Goal: Information Seeking & Learning: Learn about a topic

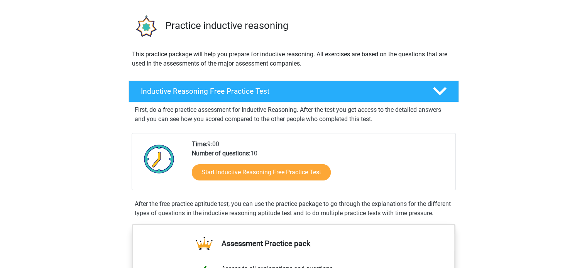
scroll to position [49, 0]
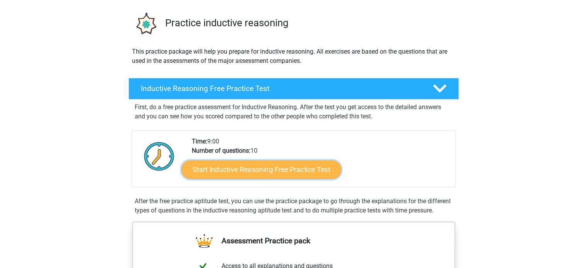
click at [281, 175] on link "Start Inductive Reasoning Free Practice Test" at bounding box center [261, 169] width 160 height 19
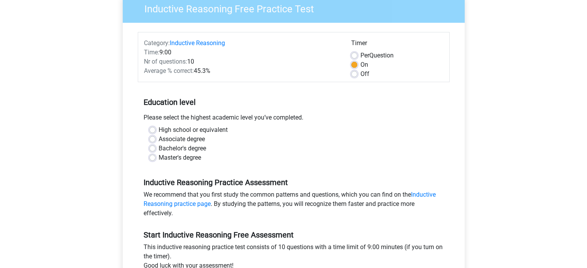
scroll to position [69, 0]
click at [182, 154] on label "Master's degree" at bounding box center [179, 157] width 42 height 9
click at [155, 154] on input "Master's degree" at bounding box center [152, 157] width 6 height 8
radio input "true"
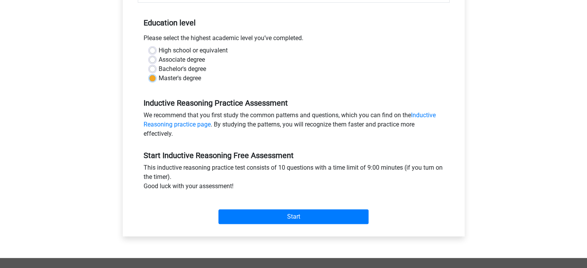
scroll to position [148, 0]
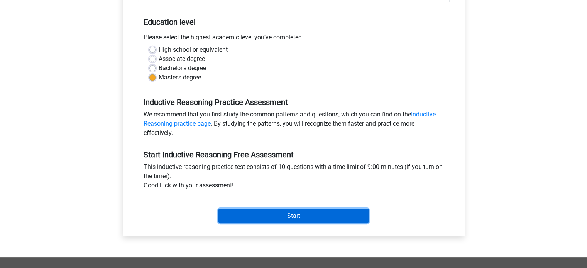
click at [333, 215] on input "Start" at bounding box center [293, 216] width 150 height 15
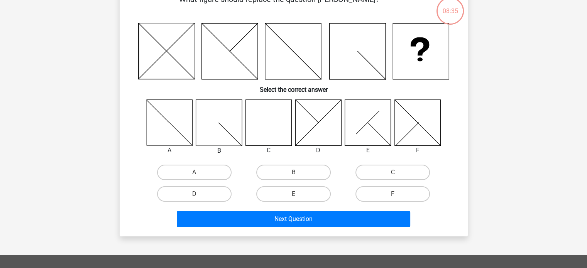
scroll to position [49, 0]
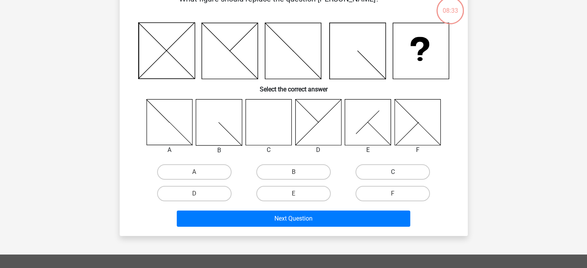
click at [377, 175] on label "C" at bounding box center [392, 171] width 74 height 15
click at [393, 175] on input "C" at bounding box center [395, 174] width 5 height 5
radio input "true"
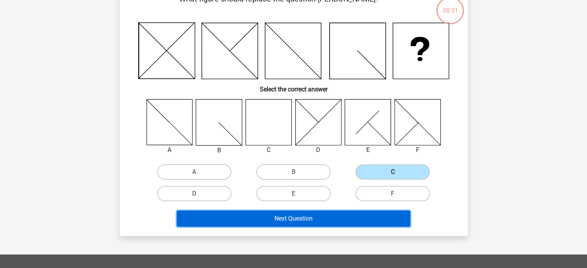
click at [341, 216] on button "Next Question" at bounding box center [293, 219] width 233 height 16
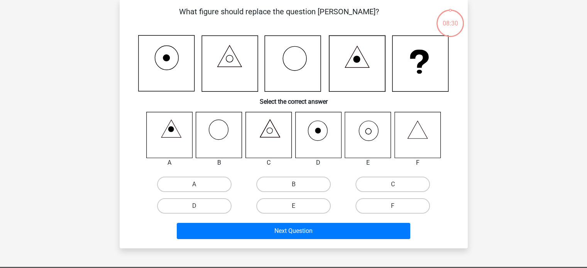
scroll to position [35, 0]
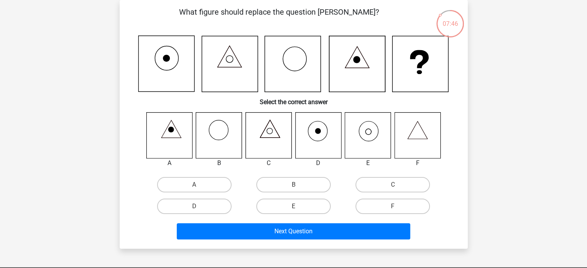
click at [361, 143] on icon at bounding box center [368, 135] width 46 height 46
click at [285, 205] on label "E" at bounding box center [293, 206] width 74 height 15
click at [293, 206] on input "E" at bounding box center [295, 208] width 5 height 5
radio input "true"
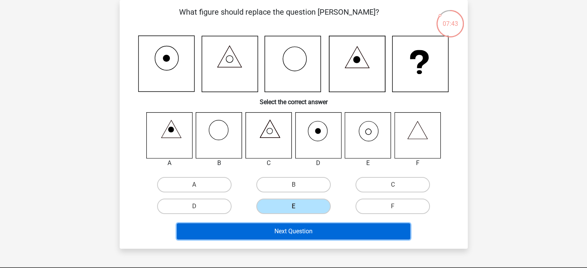
click at [306, 228] on button "Next Question" at bounding box center [293, 231] width 233 height 16
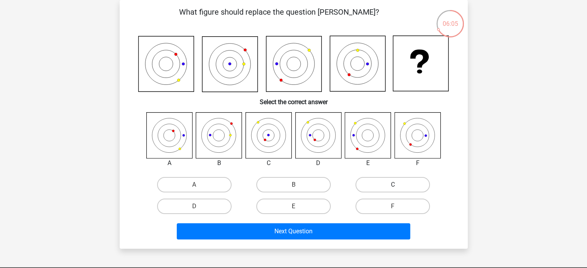
click at [377, 187] on label "C" at bounding box center [392, 184] width 74 height 15
click at [393, 187] on input "C" at bounding box center [395, 187] width 5 height 5
radio input "true"
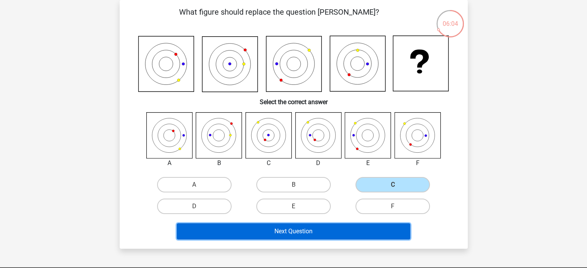
click at [337, 229] on button "Next Question" at bounding box center [293, 231] width 233 height 16
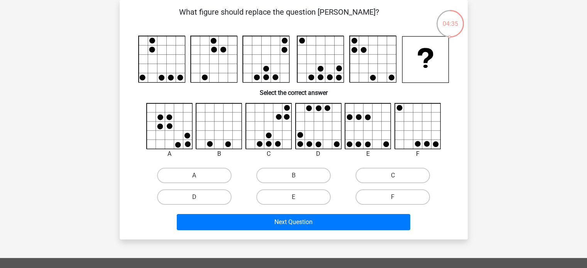
click at [419, 138] on icon at bounding box center [418, 126] width 46 height 46
click at [379, 194] on label "F" at bounding box center [392, 196] width 74 height 15
click at [393, 197] on input "F" at bounding box center [395, 199] width 5 height 5
radio input "true"
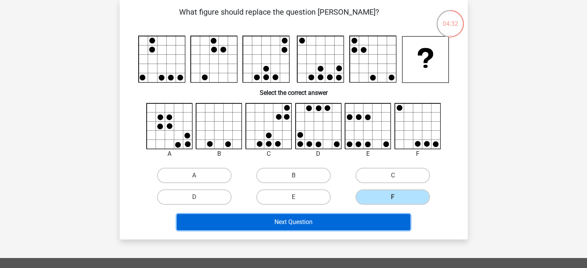
click at [351, 228] on button "Next Question" at bounding box center [293, 222] width 233 height 16
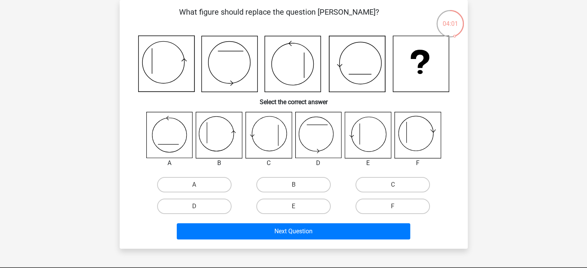
click at [295, 185] on input "B" at bounding box center [295, 187] width 5 height 5
radio input "true"
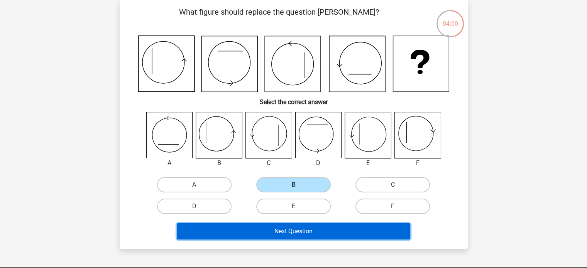
click at [317, 233] on button "Next Question" at bounding box center [293, 231] width 233 height 16
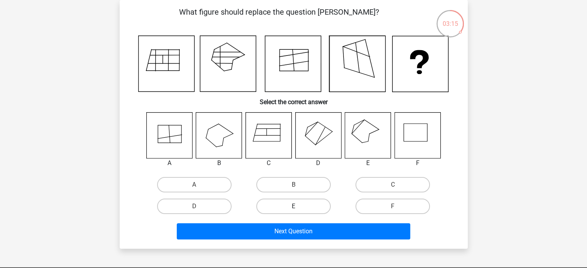
click at [312, 208] on label "E" at bounding box center [293, 206] width 74 height 15
click at [298, 208] on input "E" at bounding box center [295, 208] width 5 height 5
radio input "true"
click at [339, 240] on div "Next Question" at bounding box center [294, 232] width 298 height 19
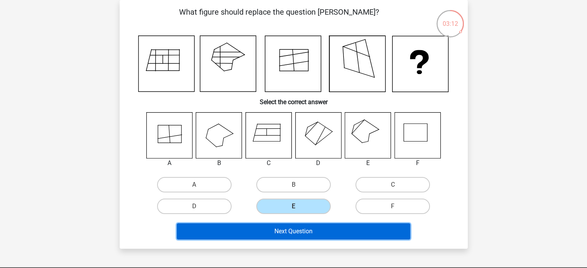
click at [341, 233] on button "Next Question" at bounding box center [293, 231] width 233 height 16
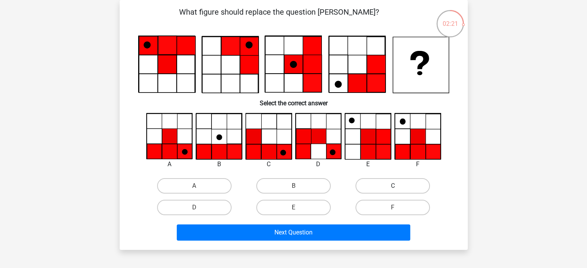
click at [375, 186] on label "C" at bounding box center [392, 185] width 74 height 15
click at [393, 186] on input "C" at bounding box center [395, 188] width 5 height 5
radio input "true"
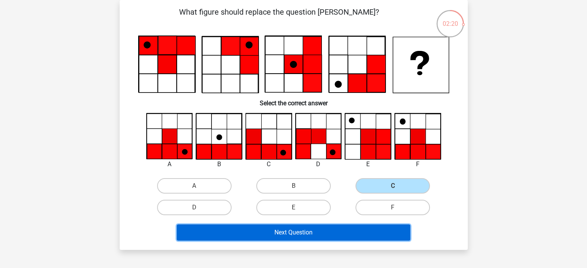
click at [312, 232] on button "Next Question" at bounding box center [293, 232] width 233 height 16
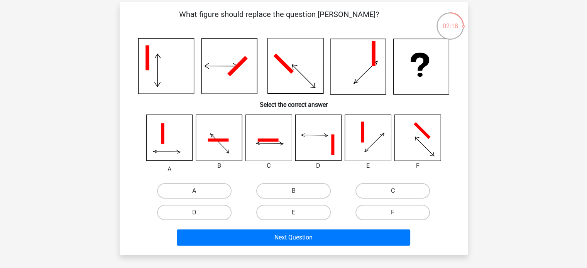
scroll to position [29, 0]
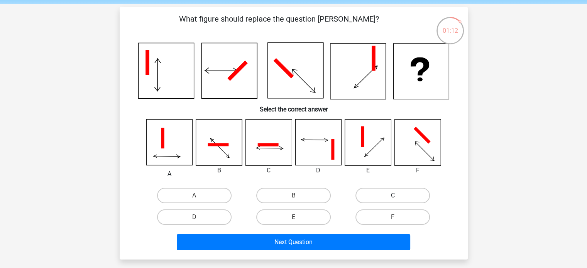
click at [370, 195] on label "C" at bounding box center [392, 195] width 74 height 15
click at [393, 196] on input "C" at bounding box center [395, 198] width 5 height 5
radio input "true"
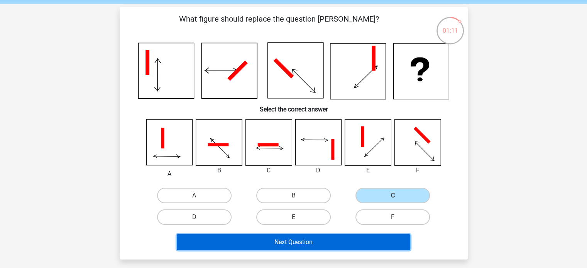
click at [334, 243] on button "Next Question" at bounding box center [293, 242] width 233 height 16
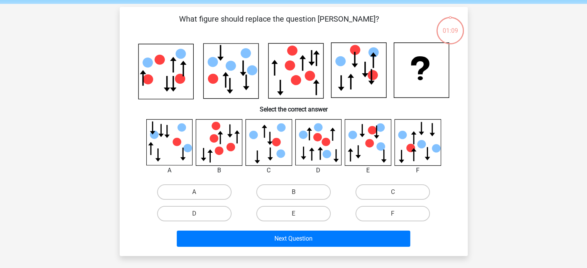
scroll to position [35, 0]
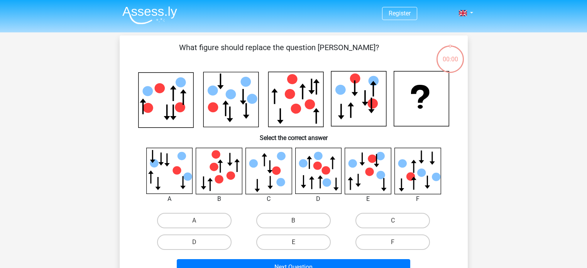
scroll to position [35, 0]
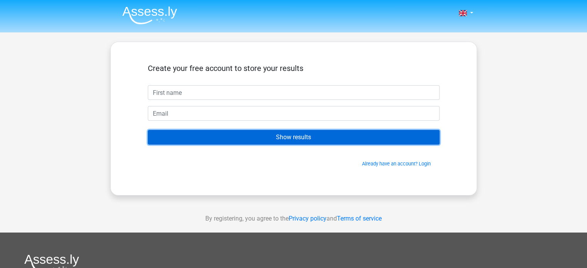
click at [298, 134] on input "Show results" at bounding box center [294, 137] width 292 height 15
